Goal: Communication & Community: Connect with others

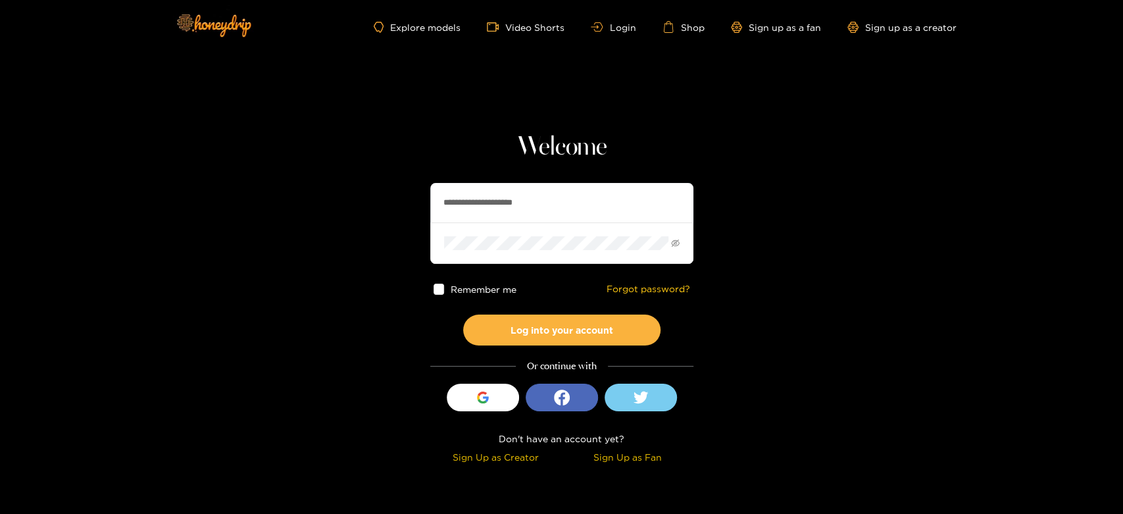
drag, startPoint x: 567, startPoint y: 207, endPoint x: 422, endPoint y: 209, distance: 144.7
click at [422, 209] on section "**********" at bounding box center [561, 234] width 1123 height 468
paste input "text"
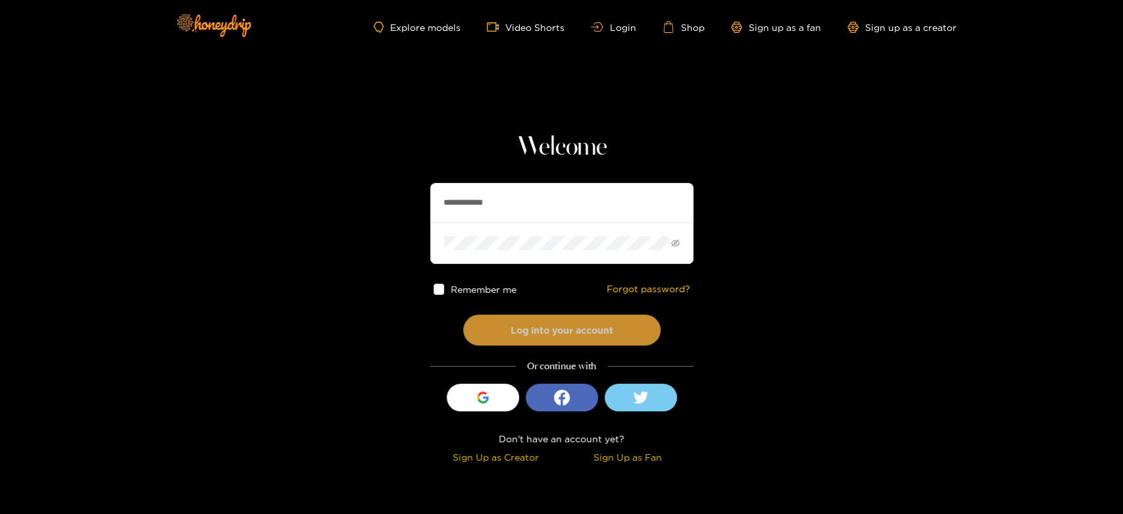
type input "**********"
click at [568, 316] on button "Log into your account" at bounding box center [561, 329] width 197 height 31
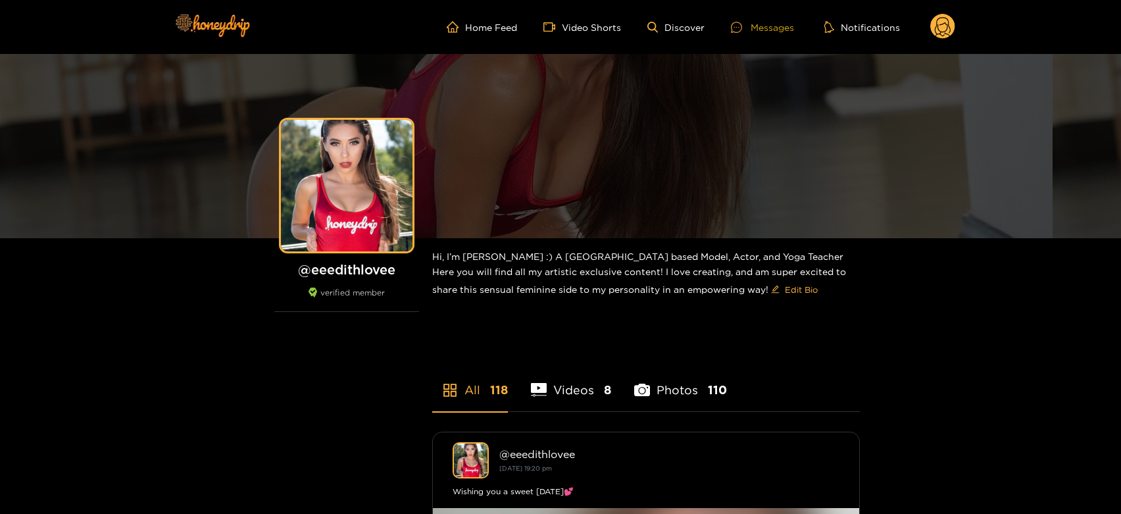
click at [741, 32] on icon at bounding box center [736, 27] width 11 height 11
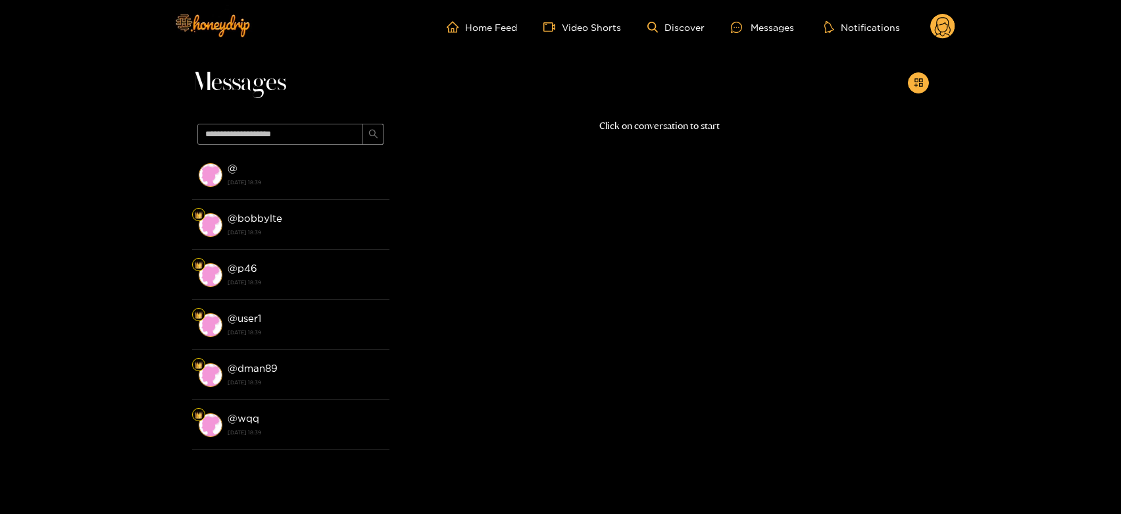
click at [326, 192] on li "@ [DATE] 18:39" at bounding box center [290, 175] width 197 height 50
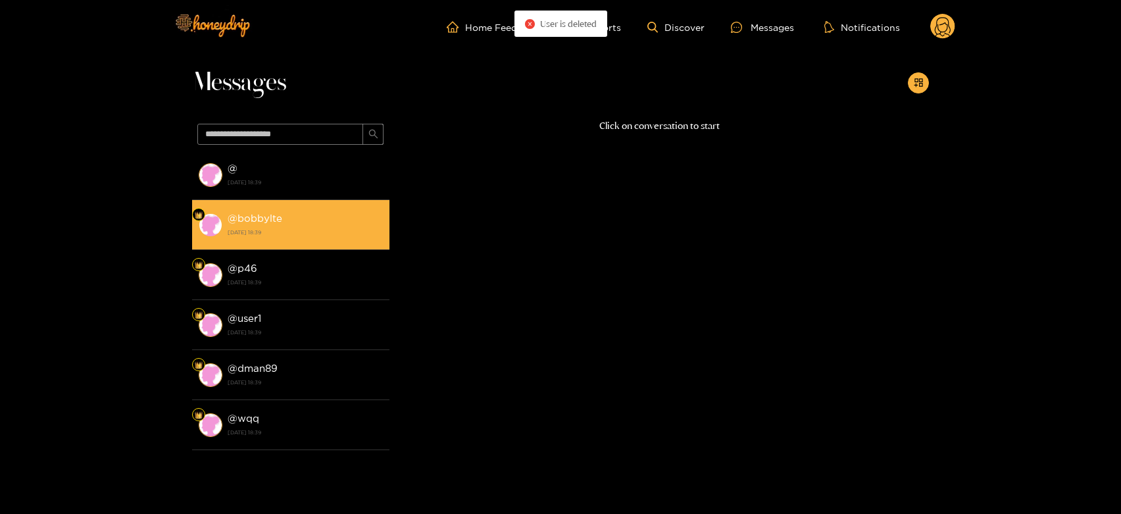
click at [325, 205] on li "@ bobbylte [DATE] 18:39" at bounding box center [290, 225] width 197 height 50
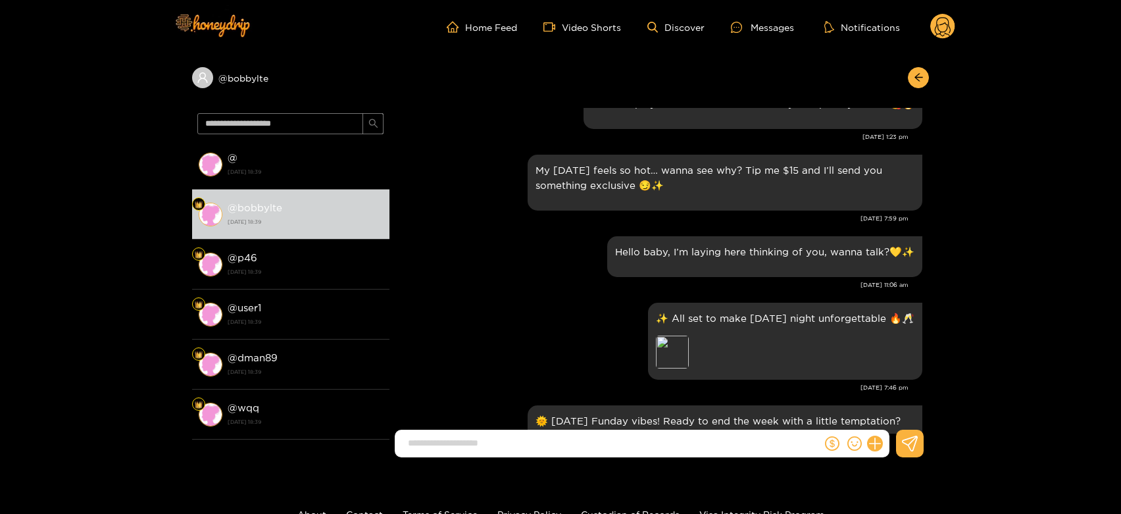
scroll to position [2415, 0]
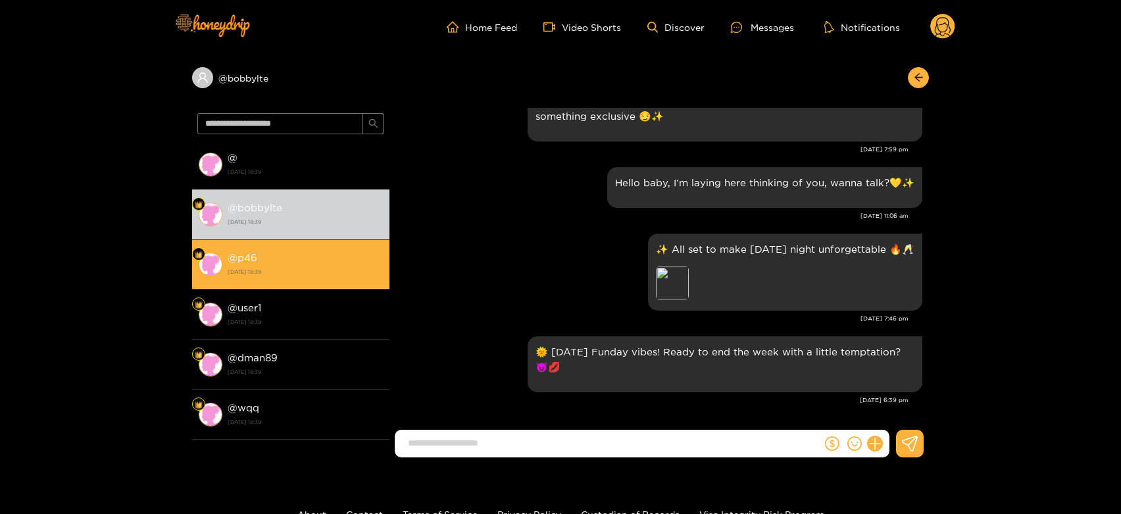
click at [284, 272] on strong "[DATE] 18:39" at bounding box center [305, 272] width 155 height 12
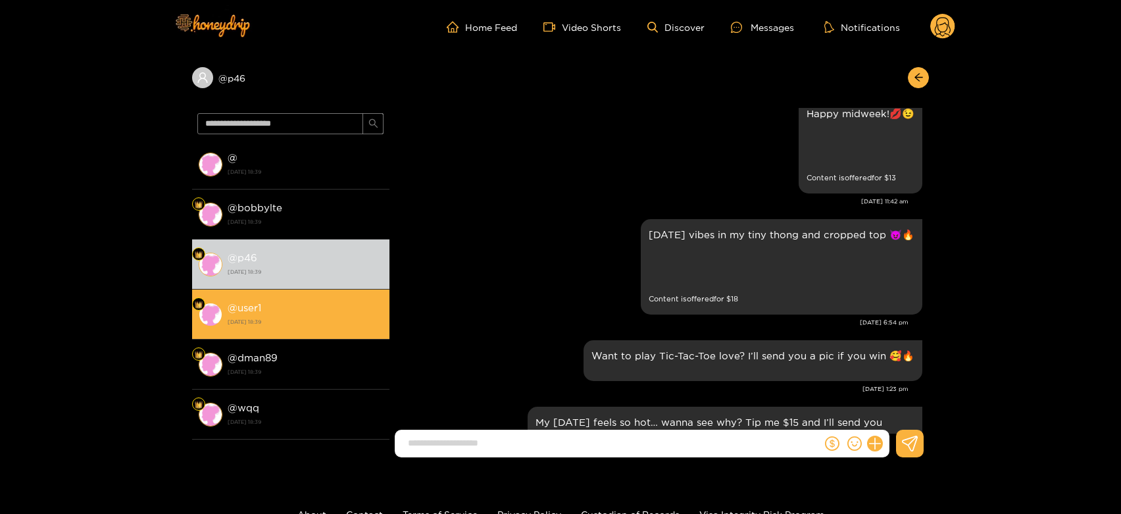
scroll to position [2050, 0]
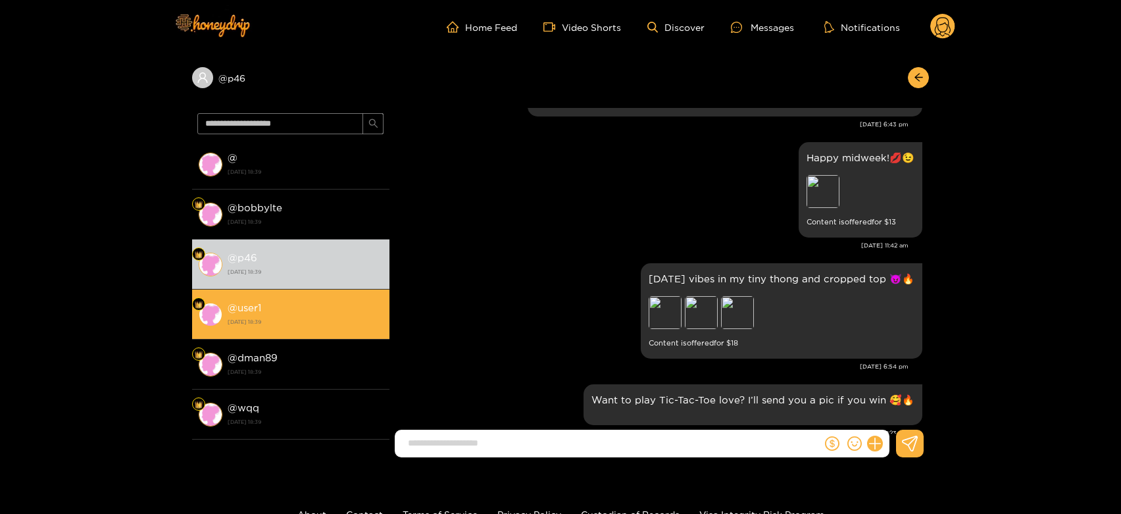
click at [301, 295] on li "@ user1 [DATE] 18:39" at bounding box center [290, 314] width 197 height 50
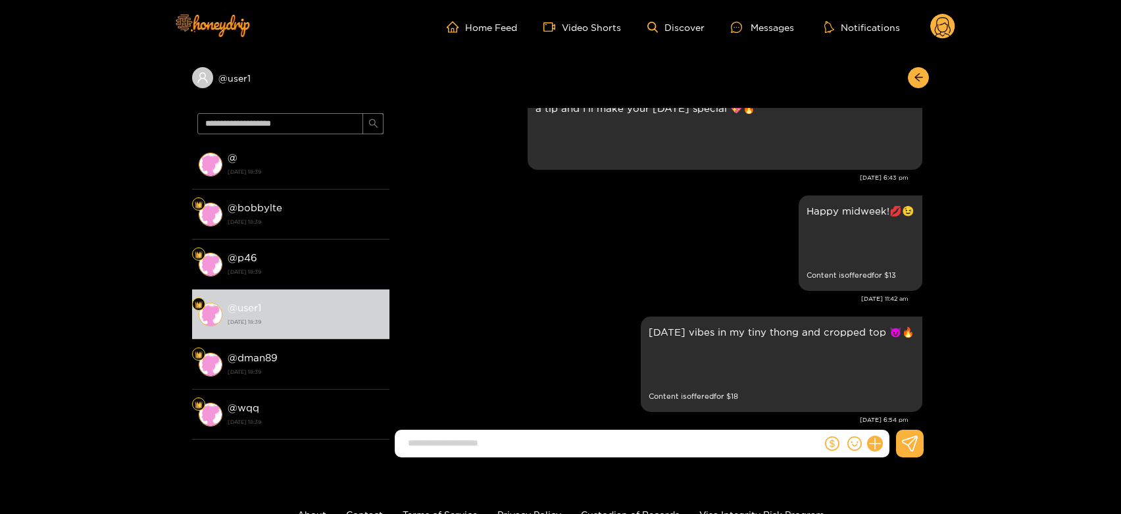
scroll to position [1977, 0]
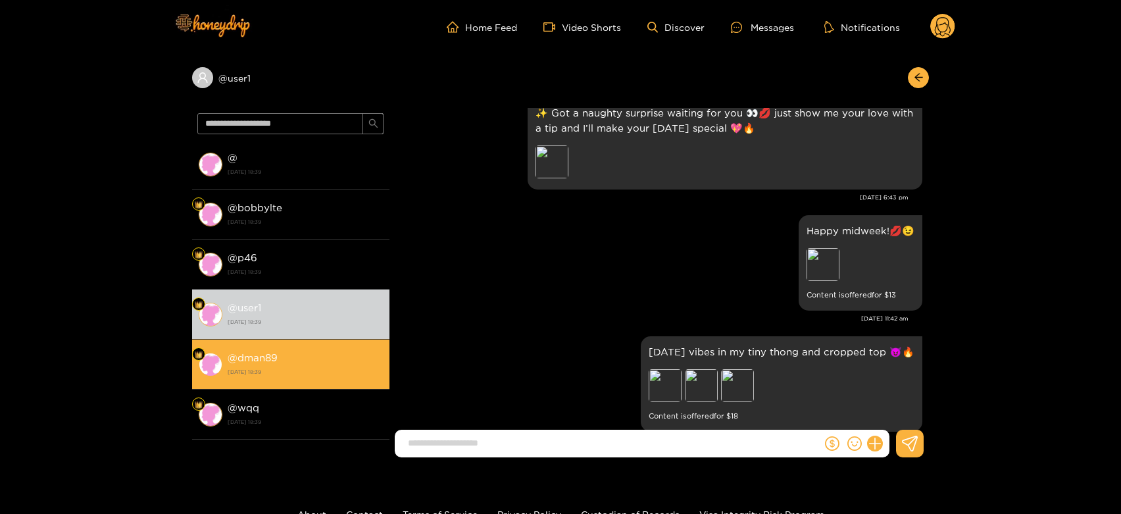
click at [321, 355] on div "@ dman89 [DATE] 18:39" at bounding box center [305, 364] width 155 height 30
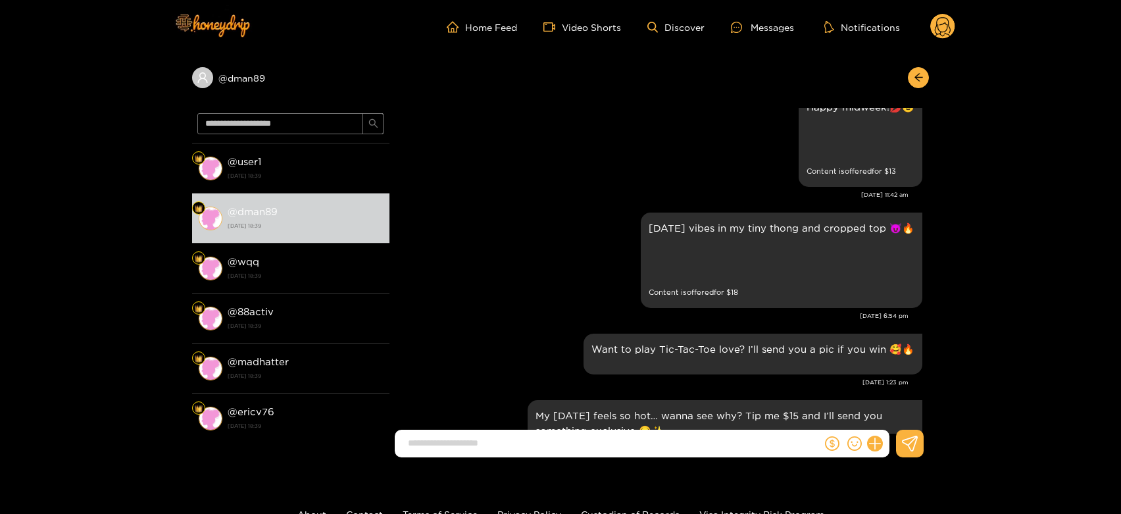
scroll to position [2050, 0]
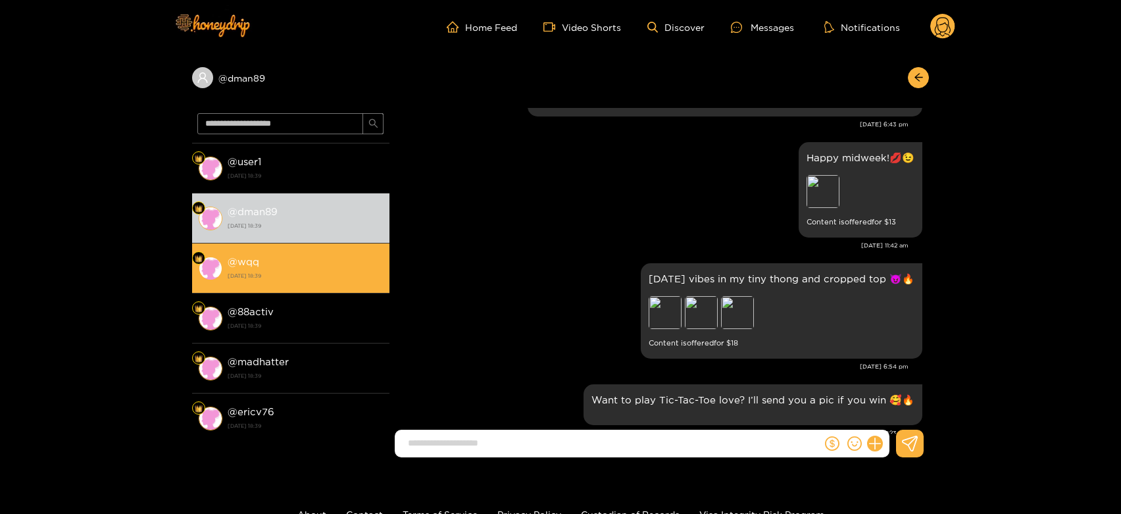
click at [235, 267] on div "@ wqq [DATE] 18:39" at bounding box center [305, 268] width 155 height 30
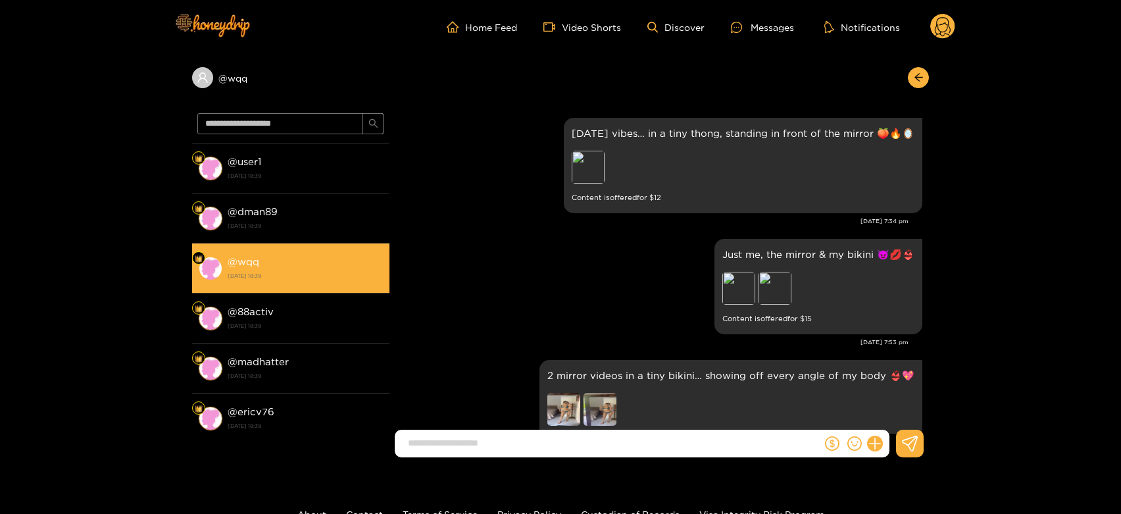
scroll to position [2415, 0]
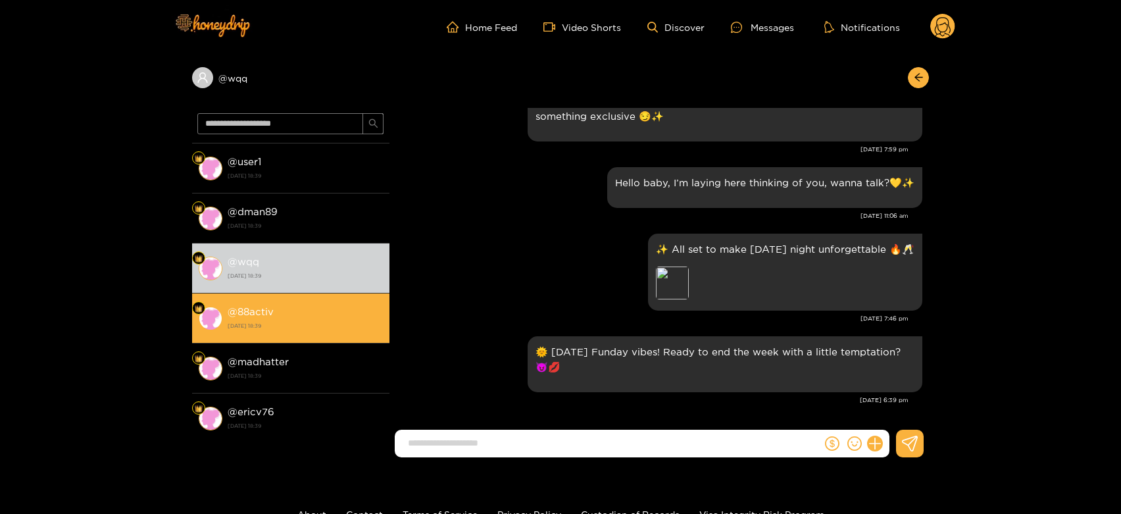
click at [258, 310] on strong "@ 88activ" at bounding box center [251, 311] width 46 height 11
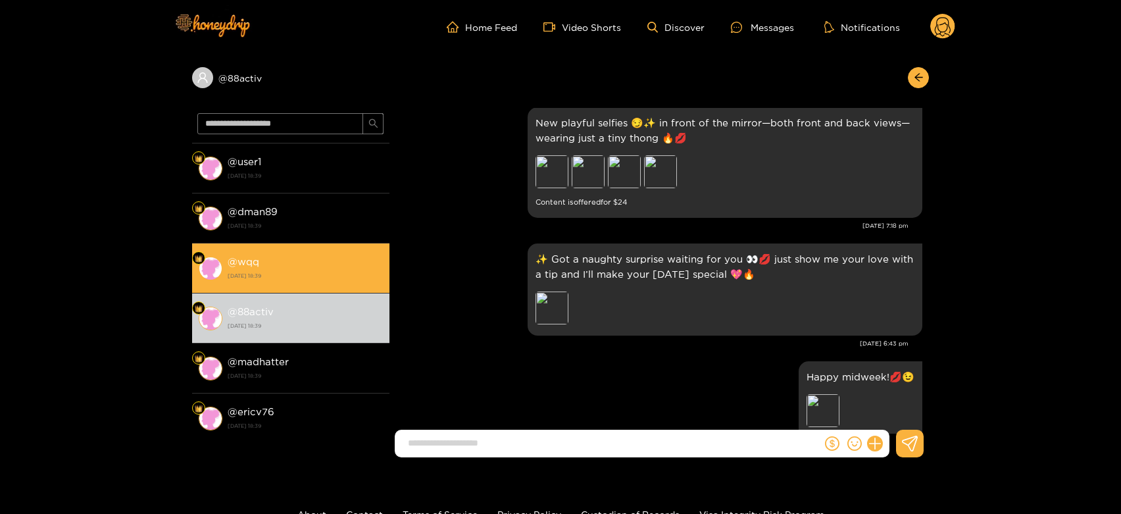
scroll to position [219, 0]
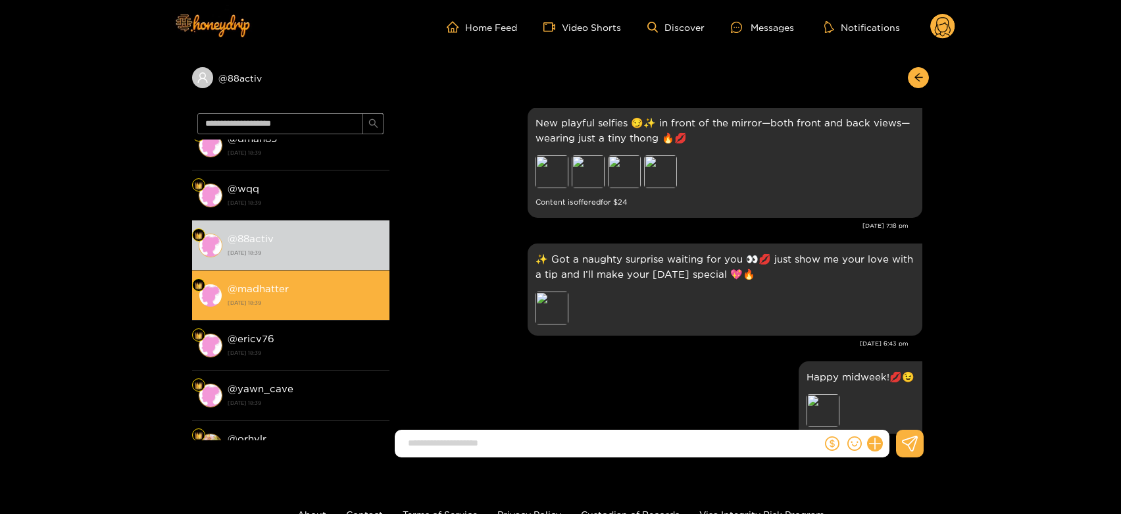
click at [314, 282] on div "@ madhatter [DATE] 18:39" at bounding box center [305, 295] width 155 height 30
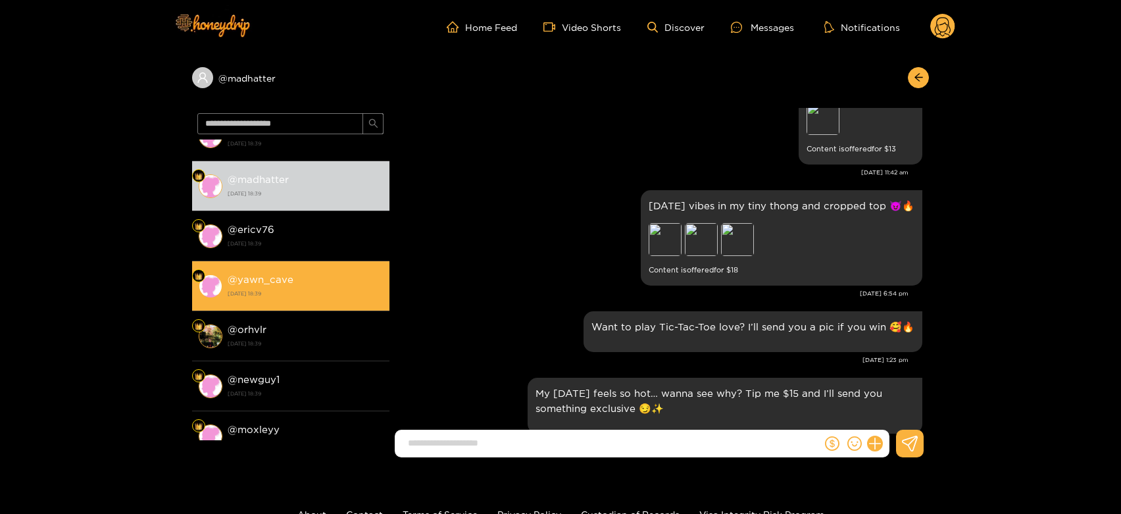
scroll to position [365, 0]
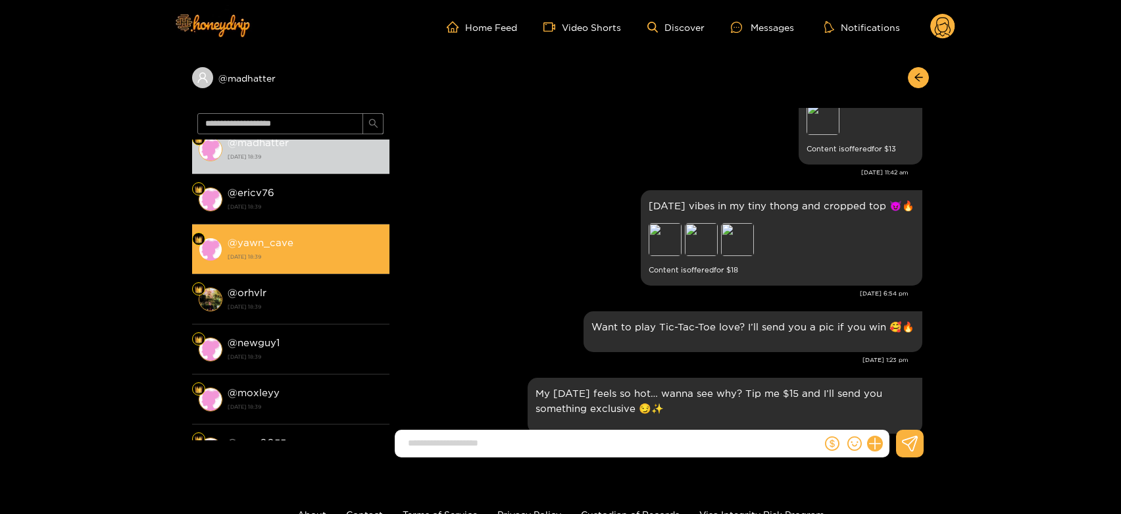
click at [271, 235] on div "@ yawn_cave [DATE] 18:39" at bounding box center [305, 249] width 155 height 30
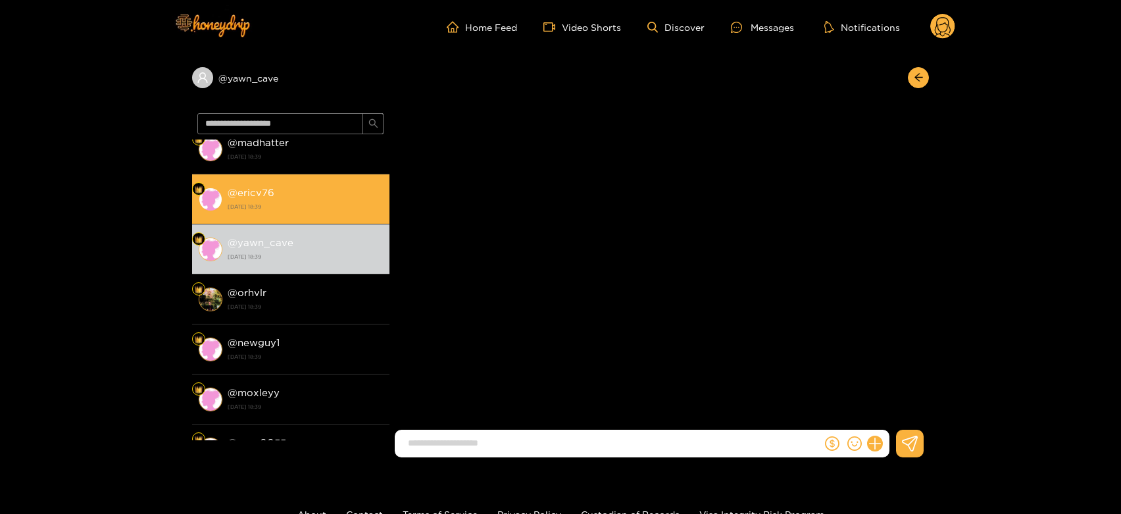
click at [278, 203] on strong "[DATE] 18:39" at bounding box center [305, 207] width 155 height 12
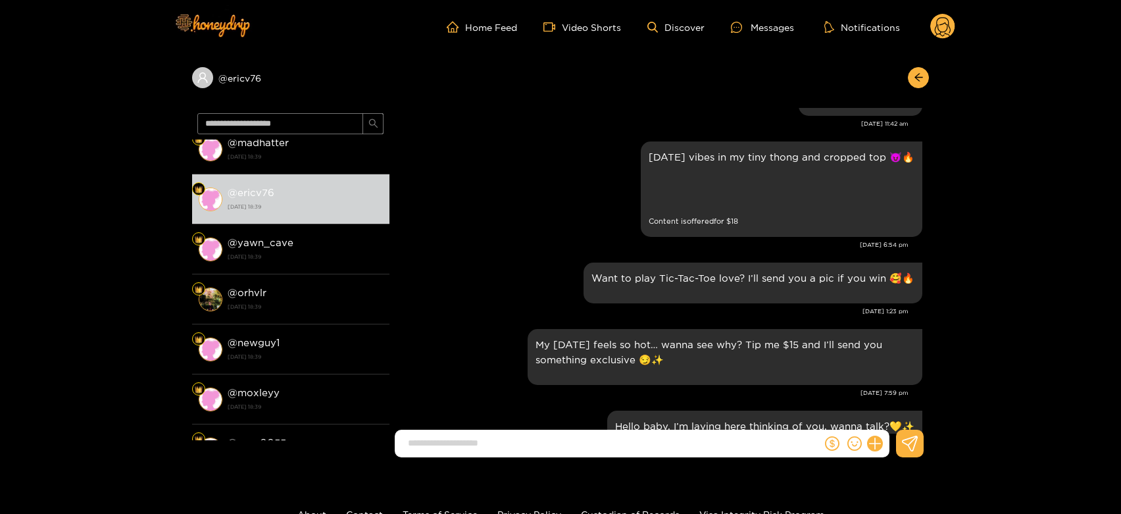
scroll to position [2123, 0]
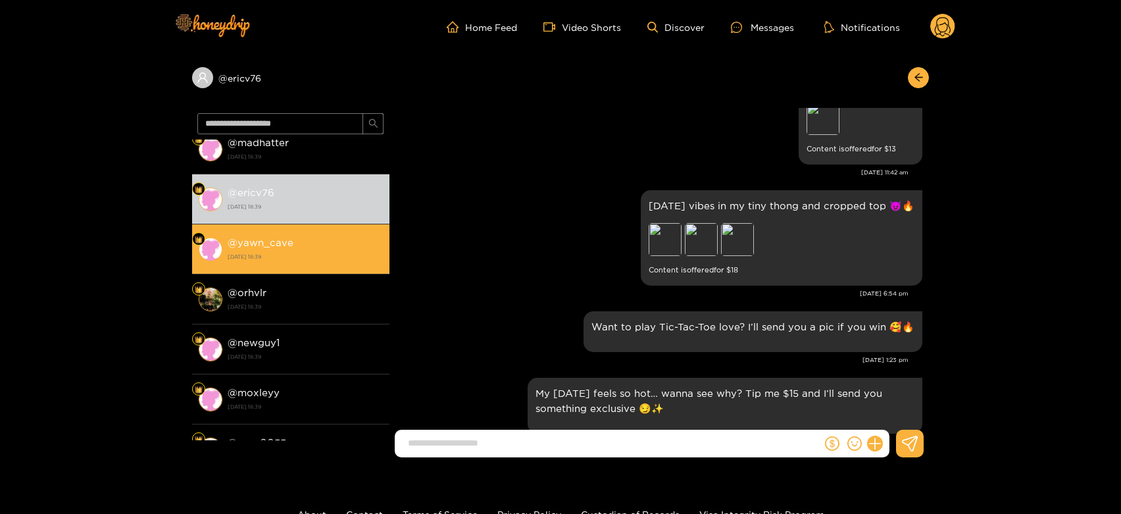
click at [307, 244] on div "@ yawn_cave [DATE] 18:39" at bounding box center [305, 249] width 155 height 30
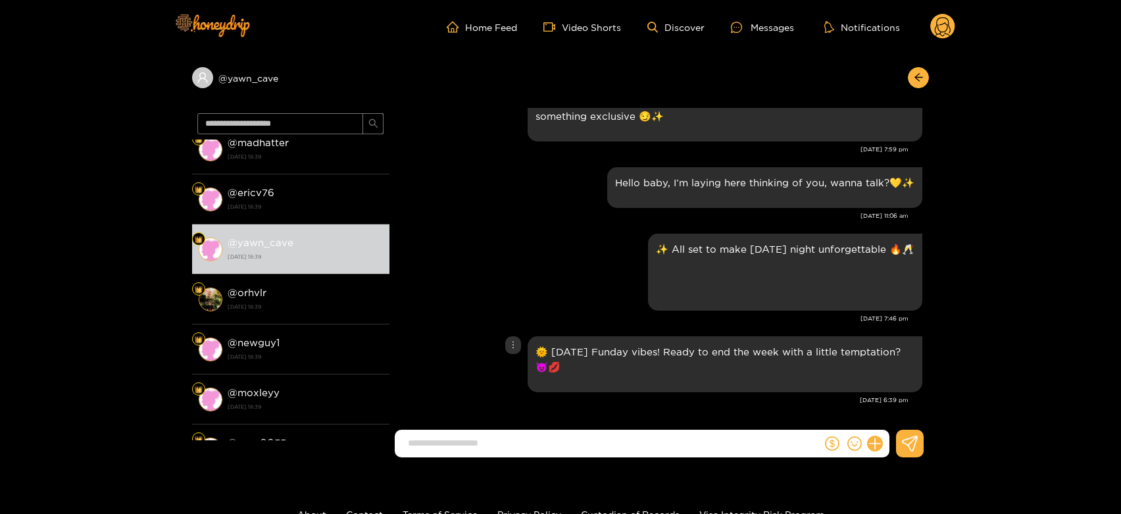
scroll to position [2196, 0]
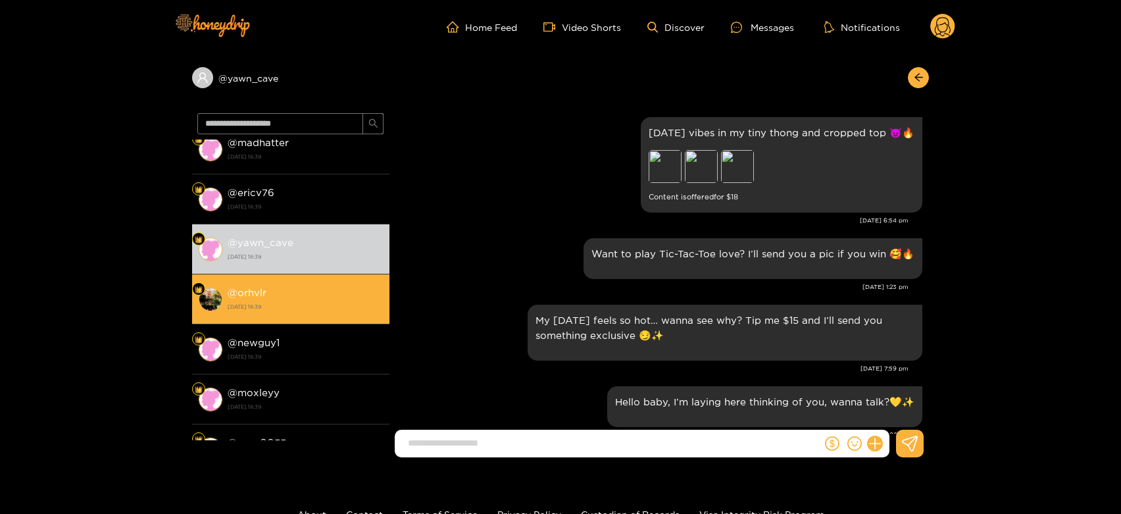
click at [310, 309] on strong "[DATE] 18:39" at bounding box center [305, 307] width 155 height 12
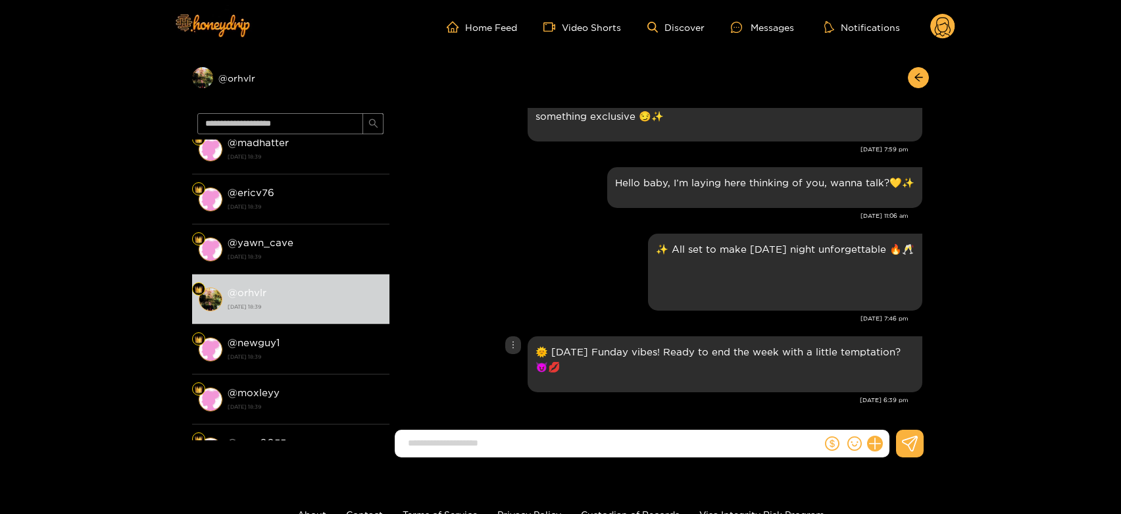
scroll to position [2050, 0]
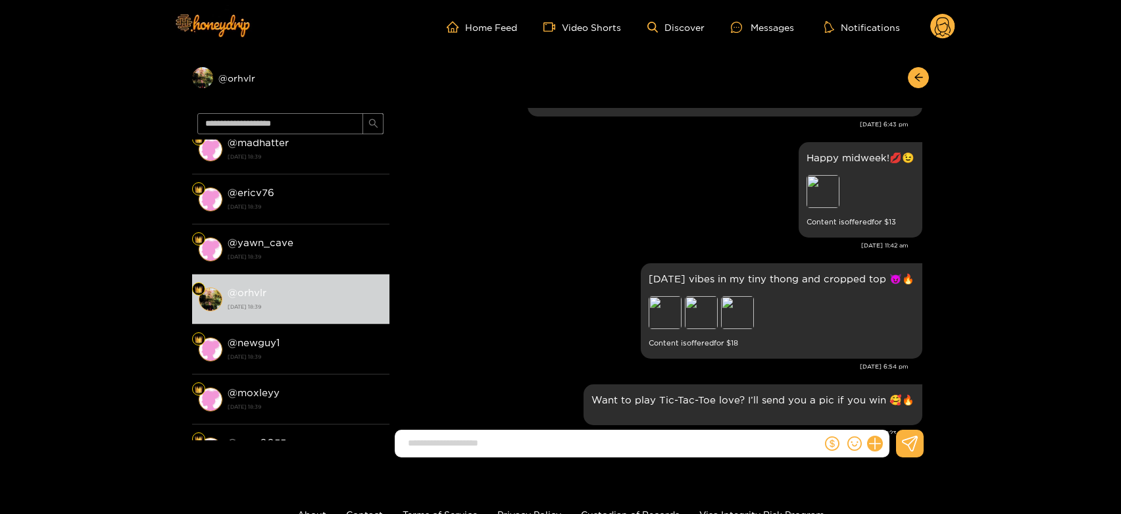
click at [947, 30] on circle at bounding box center [942, 26] width 25 height 25
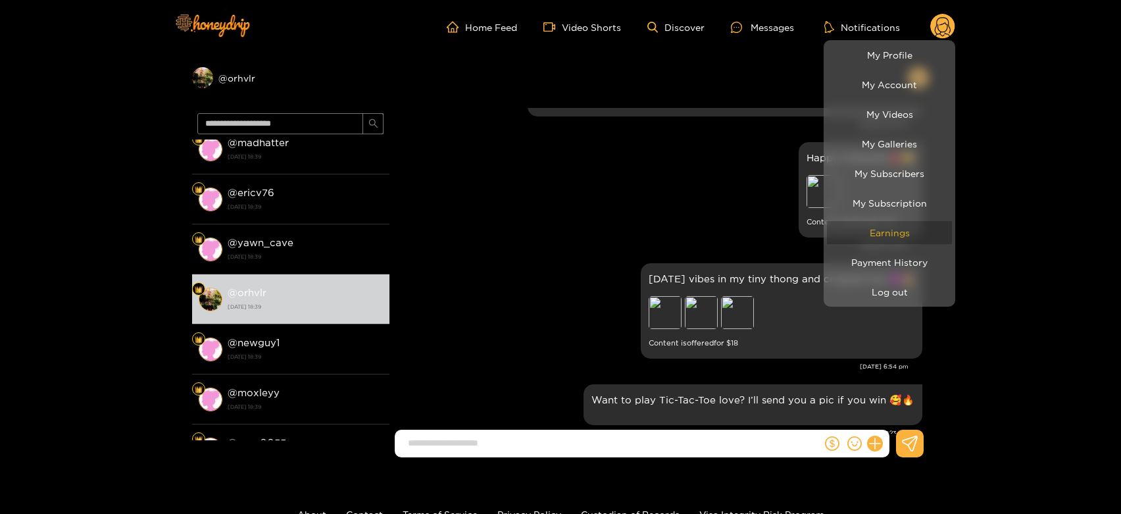
click at [892, 228] on link "Earnings" at bounding box center [889, 232] width 125 height 23
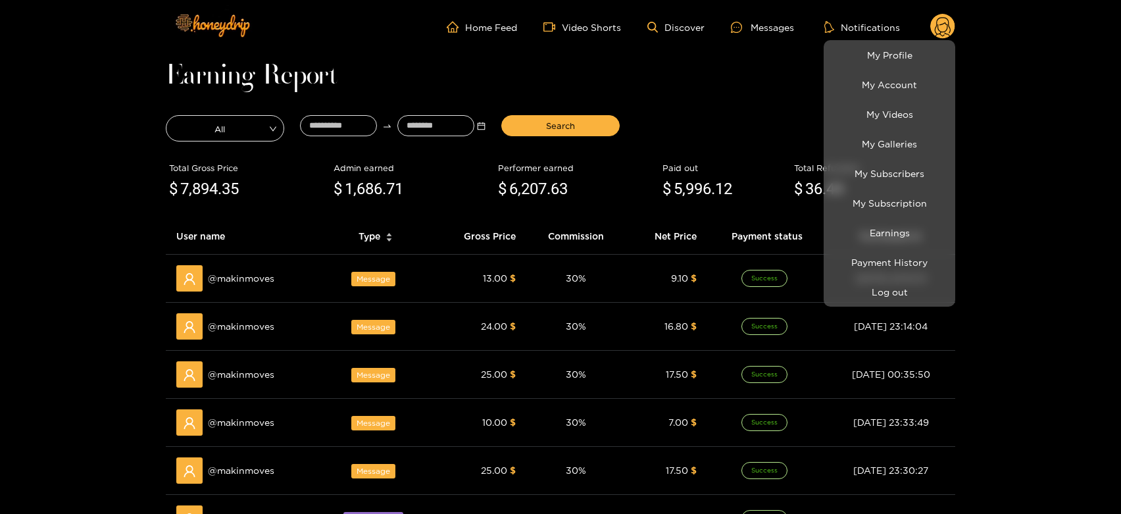
click at [255, 275] on div at bounding box center [560, 257] width 1121 height 514
click at [255, 275] on span "@ makinmoves" at bounding box center [241, 278] width 66 height 14
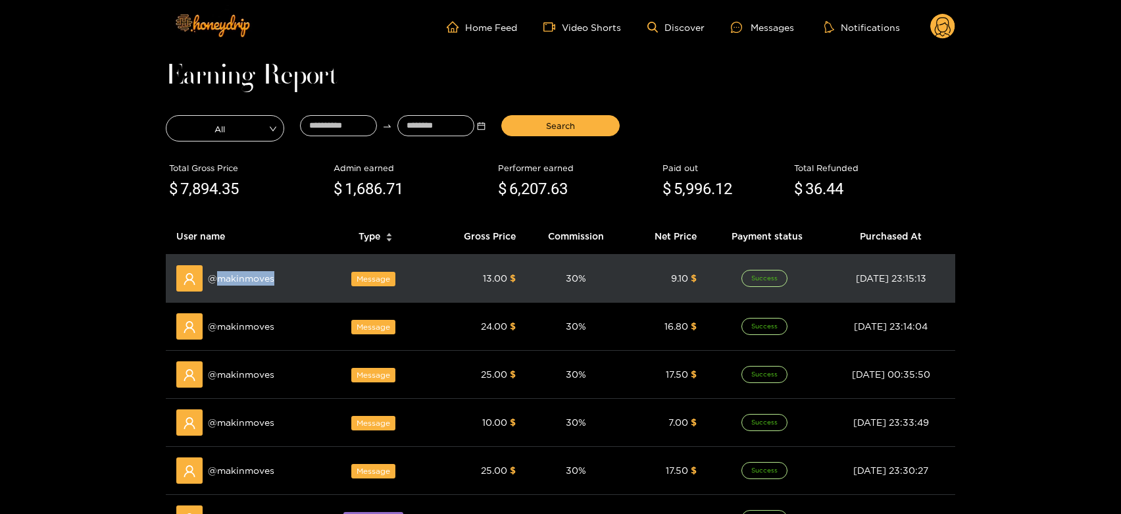
copy span "makinmoves"
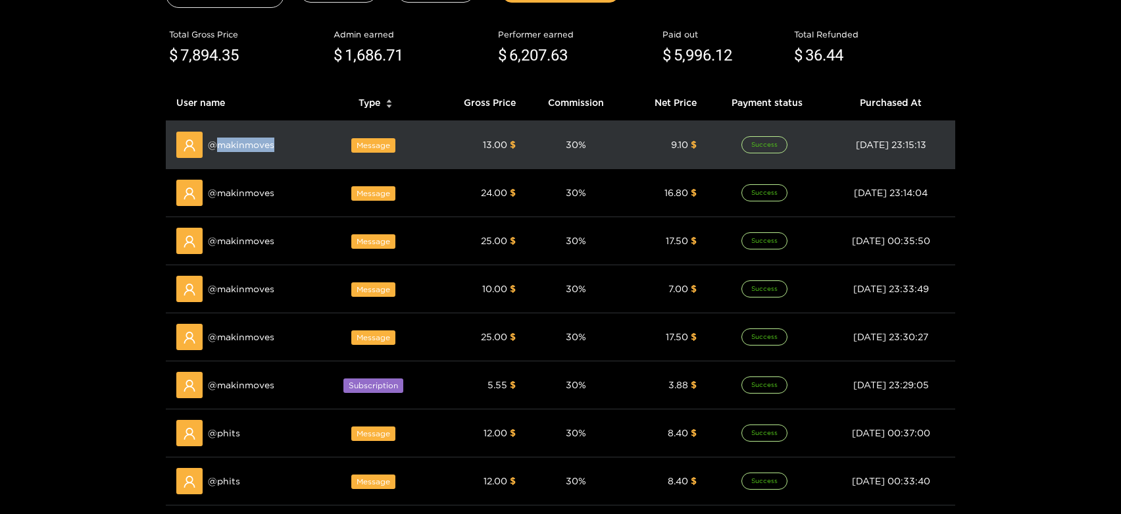
scroll to position [219, 0]
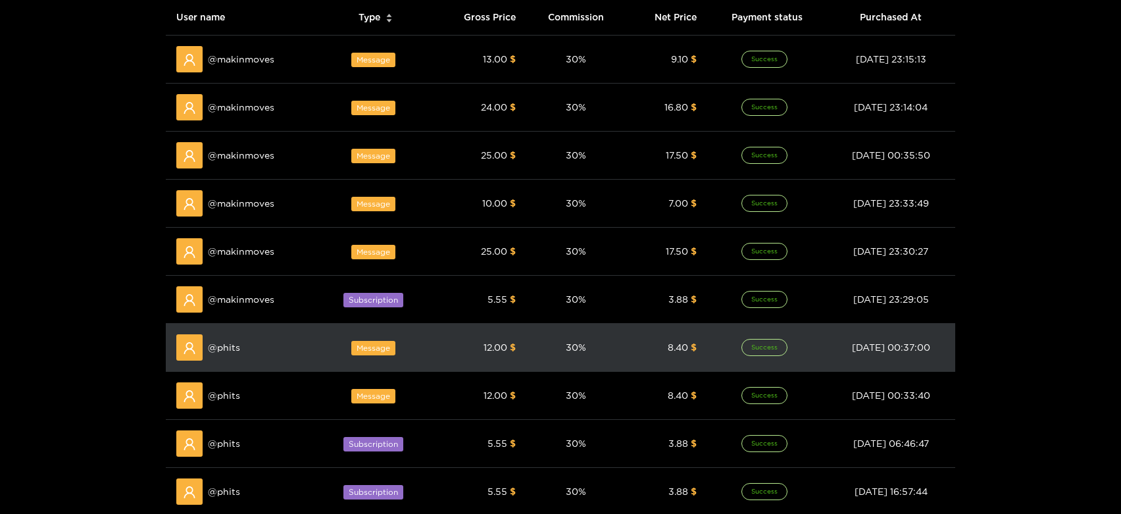
click at [226, 347] on span "@ phits" at bounding box center [224, 347] width 32 height 14
copy span "phits"
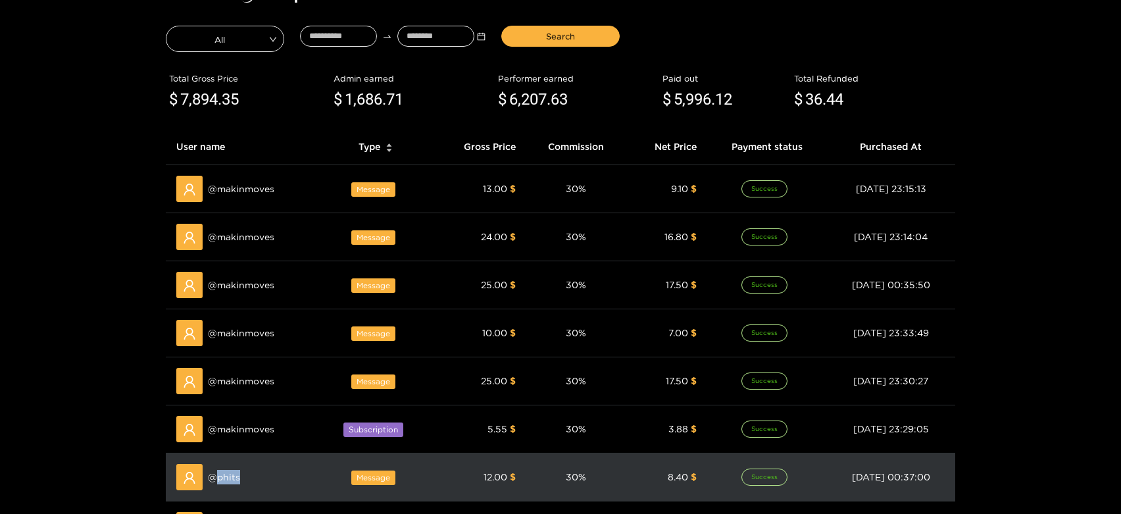
scroll to position [0, 0]
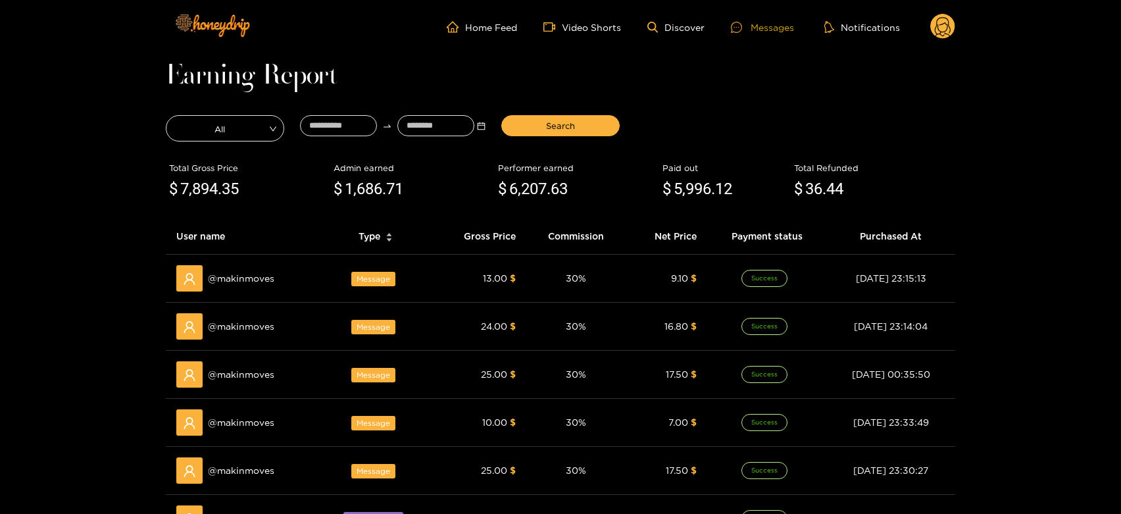
click at [753, 30] on div "Messages" at bounding box center [762, 27] width 63 height 15
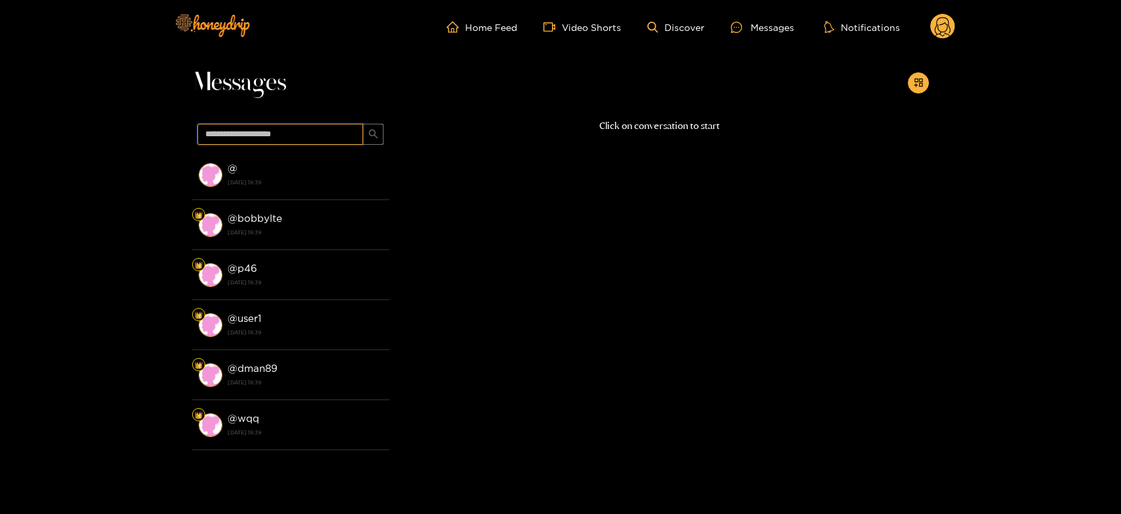
click at [221, 144] on input "text" at bounding box center [280, 134] width 166 height 21
paste input "*****"
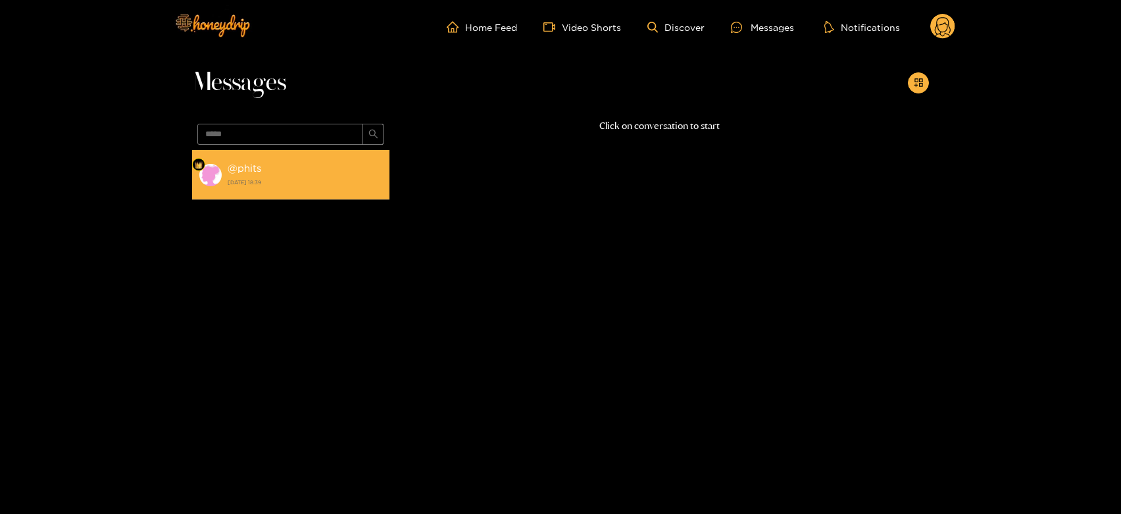
click at [243, 160] on div "@ phits [DATE] 18:39" at bounding box center [305, 175] width 155 height 30
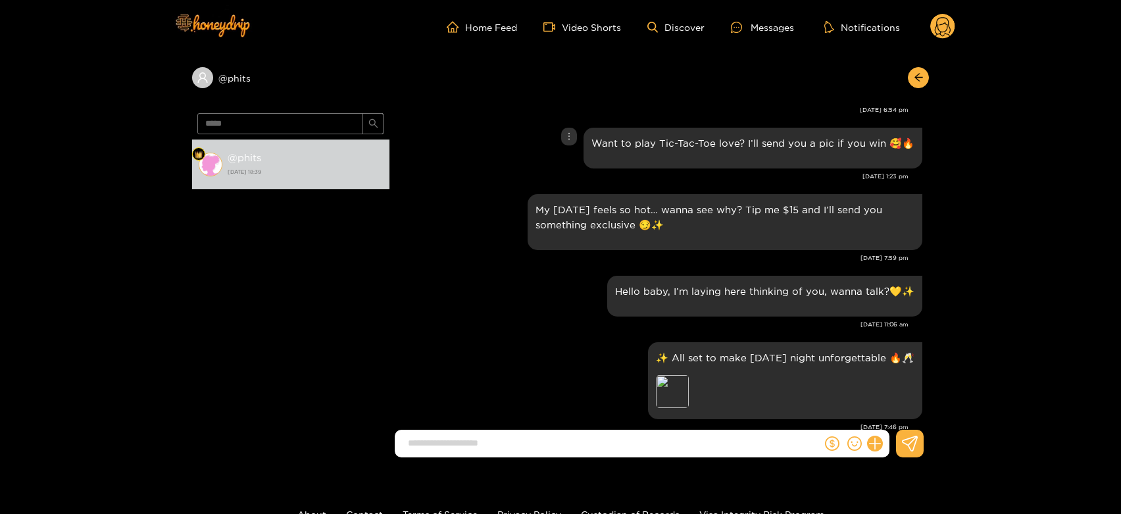
scroll to position [2415, 0]
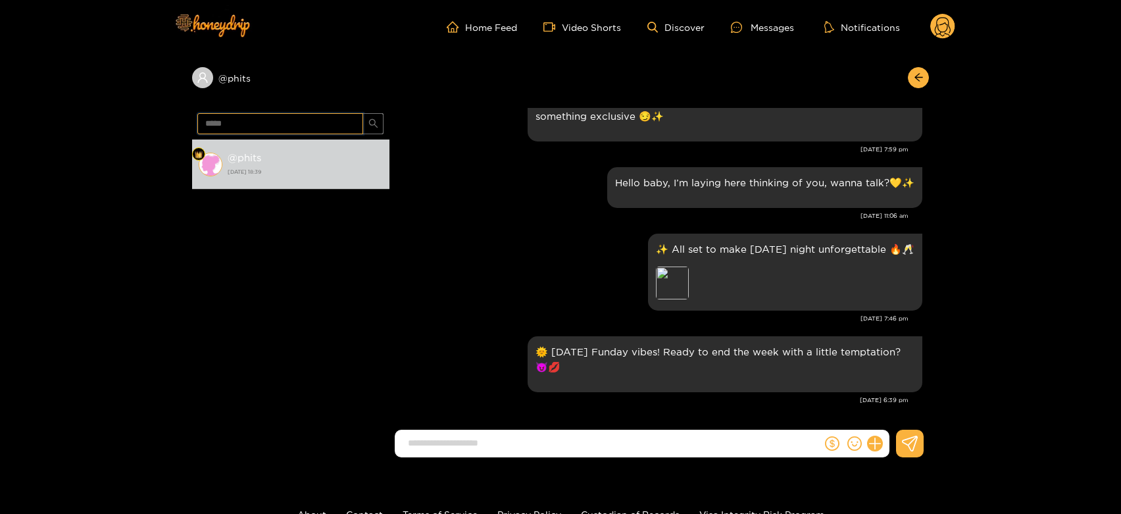
click at [306, 118] on input "*****" at bounding box center [280, 123] width 166 height 21
paste input "*****"
type input "**********"
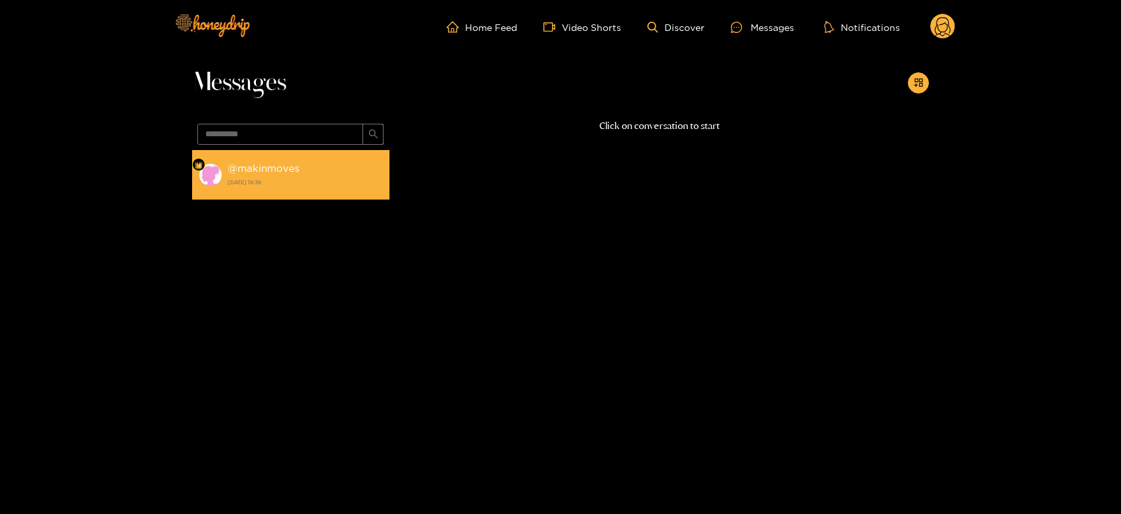
click at [282, 159] on li "@ makinmoves [DATE] 18:36" at bounding box center [290, 175] width 197 height 50
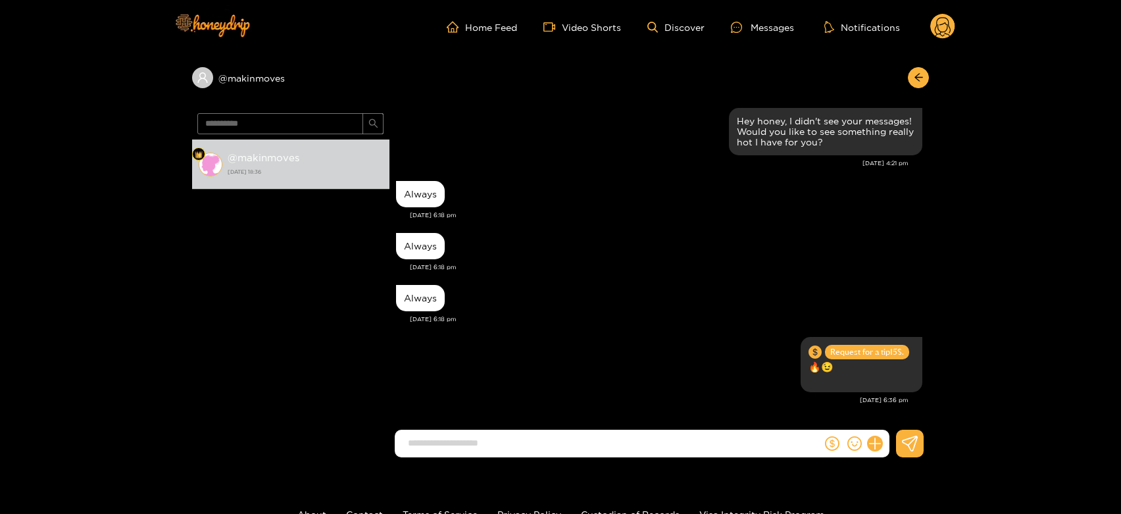
click at [942, 28] on circle at bounding box center [942, 26] width 25 height 25
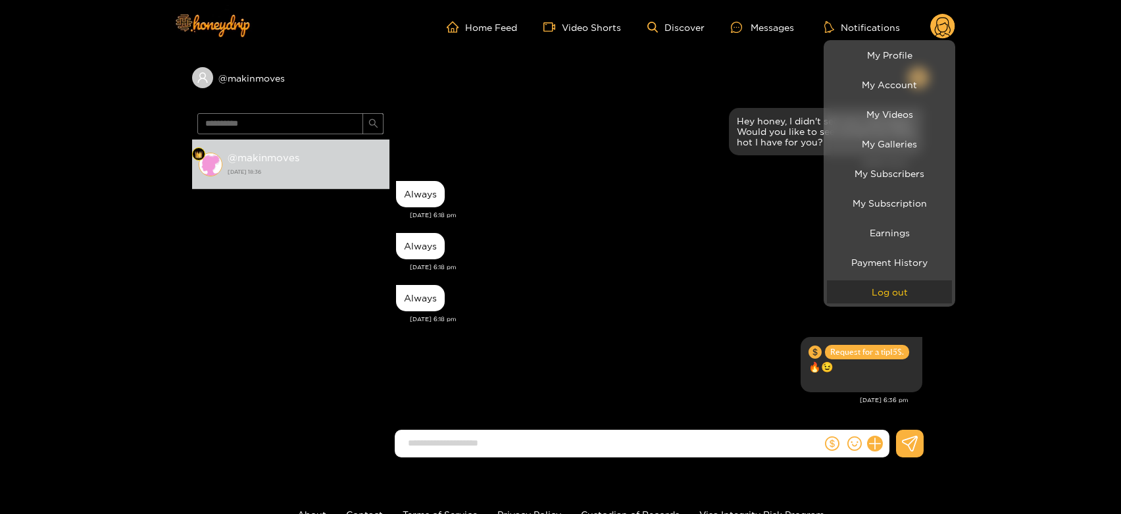
drag, startPoint x: 920, startPoint y: 296, endPoint x: 398, endPoint y: 17, distance: 592.1
click at [920, 296] on button "Log out" at bounding box center [889, 291] width 125 height 23
